Goal: Book appointment/travel/reservation

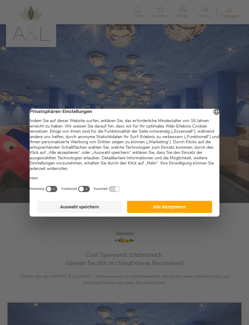
click at [173, 211] on button "Alle Akzeptieren" at bounding box center [169, 207] width 85 height 12
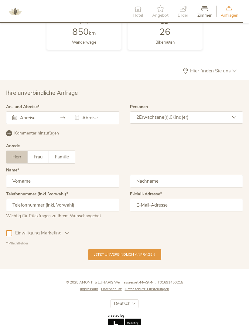
scroll to position [1417, 0]
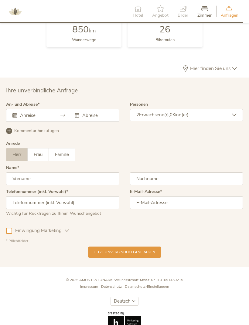
click at [32, 122] on div "September 2025 Mo Di Mi Do Fr Sa So 1 2 3 4 5 6 7 8 9 10 11 12 13 14 15 16 17 1…" at bounding box center [62, 115] width 113 height 13
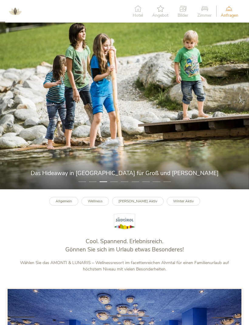
scroll to position [0, 0]
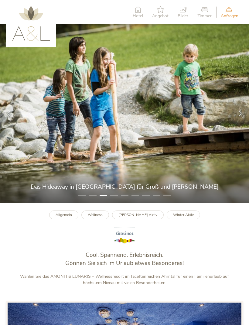
click at [139, 12] on icon at bounding box center [137, 9] width 10 height 7
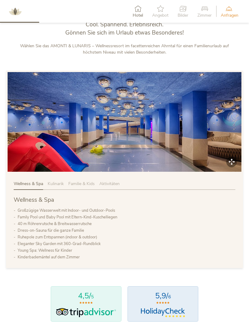
scroll to position [231, 0]
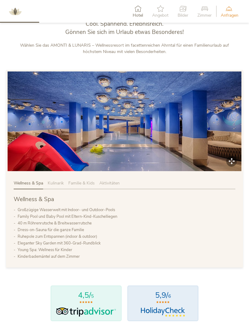
click at [60, 186] on span "Kulinarik" at bounding box center [56, 183] width 16 height 6
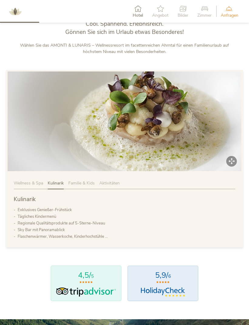
click at [84, 186] on span "Familie & Kids" at bounding box center [81, 183] width 26 height 6
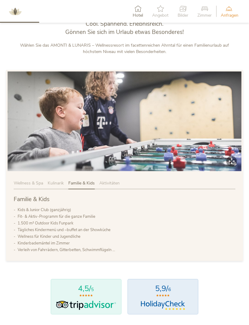
click at [112, 189] on div "Aktivitäten" at bounding box center [109, 184] width 20 height 9
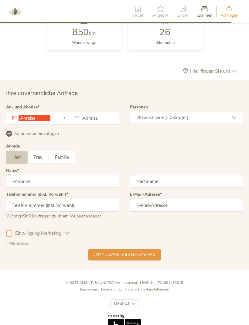
scroll to position [1443, 0]
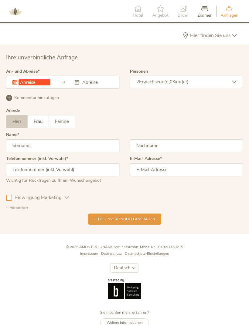
click at [37, 85] on input "text" at bounding box center [34, 82] width 32 height 6
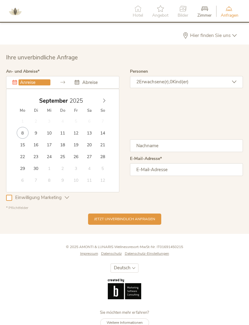
click at [106, 103] on icon at bounding box center [104, 101] width 4 height 4
click at [103, 107] on div "Oktober 2025" at bounding box center [62, 101] width 93 height 12
click at [102, 103] on icon at bounding box center [104, 101] width 4 height 4
click at [106, 104] on span at bounding box center [104, 99] width 10 height 8
type input "27.12.2025"
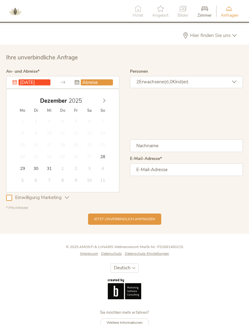
click at [104, 103] on icon at bounding box center [104, 101] width 4 height 4
type input "2026"
type input "03.01.2026"
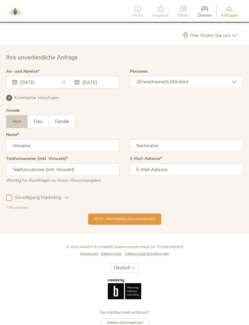
click at [200, 88] on div "2 Erwachsene(r), 0 Kind(er)" at bounding box center [186, 82] width 113 height 12
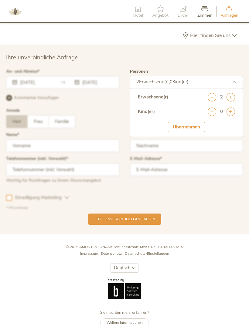
click at [229, 116] on icon at bounding box center [230, 112] width 8 height 8
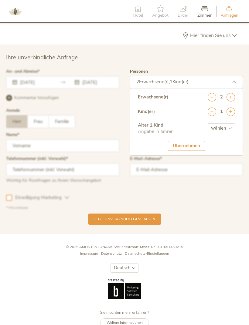
click at [231, 116] on icon at bounding box center [230, 112] width 8 height 8
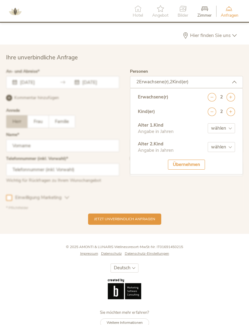
click at [228, 133] on select "wählen 0 1 2 3 4 5 6 7 8 9 10 11 12 13 14 15 16 17" at bounding box center [220, 128] width 27 height 10
select select "5"
click at [228, 151] on select "wählen 0 1 2 3 4 5 6 7 8 9 10 11 12 13 14 15 16 17" at bounding box center [220, 147] width 27 height 10
select select "6"
click at [191, 170] on div "Übernehmen" at bounding box center [186, 165] width 37 height 10
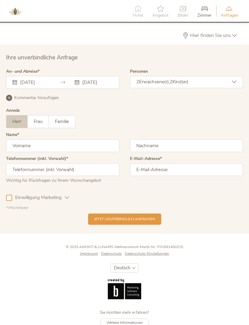
click at [41, 125] on span "Frau" at bounding box center [38, 122] width 9 height 6
click at [52, 152] on input "text" at bounding box center [62, 145] width 113 height 13
type input "Jasmin"
click at [176, 152] on input "text" at bounding box center [186, 145] width 113 height 13
type input "Bayindir"
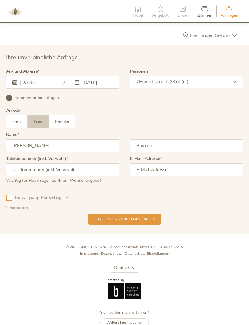
click at [29, 176] on input "text" at bounding box center [62, 169] width 113 height 13
type input "+491621353503"
click at [202, 176] on input "email" at bounding box center [186, 169] width 113 height 13
type input "jasminbayindir@gmail.com"
click at [66, 200] on icon at bounding box center [67, 198] width 5 height 5
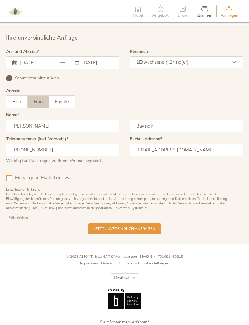
scroll to position [1472, 0]
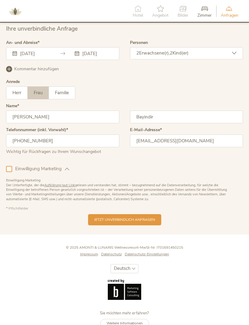
click at [8, 172] on div at bounding box center [9, 169] width 6 height 6
click at [152, 226] on div "Jetzt unverbindlich anfragen" at bounding box center [124, 219] width 73 height 11
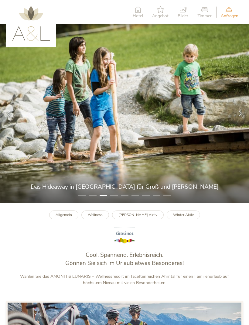
scroll to position [1492, 0]
